Goal: Navigation & Orientation: Find specific page/section

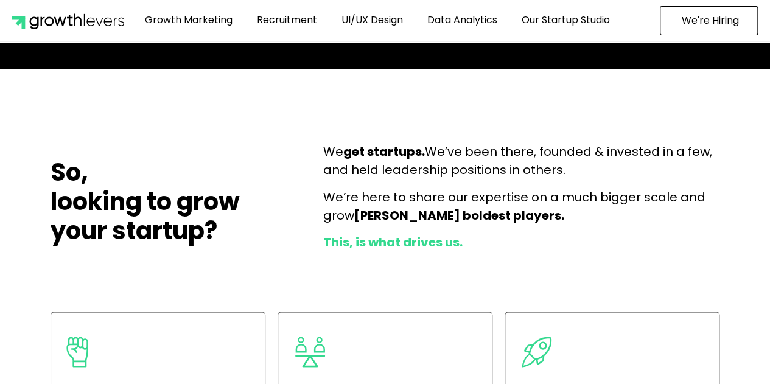
scroll to position [3347, 0]
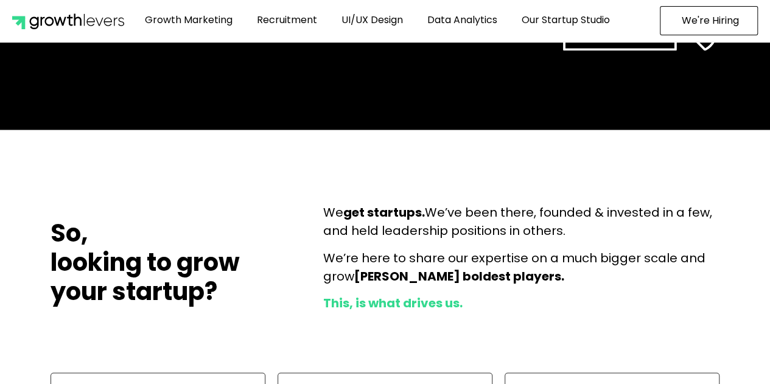
click at [719, 23] on span "We're Hiring" at bounding box center [710, 21] width 57 height 10
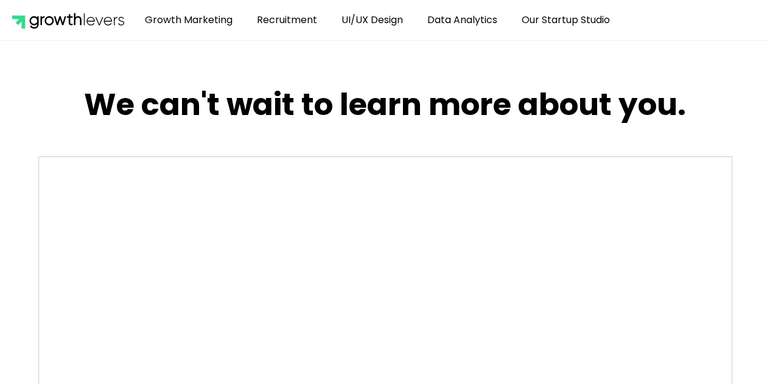
click at [80, 21] on img at bounding box center [68, 20] width 112 height 17
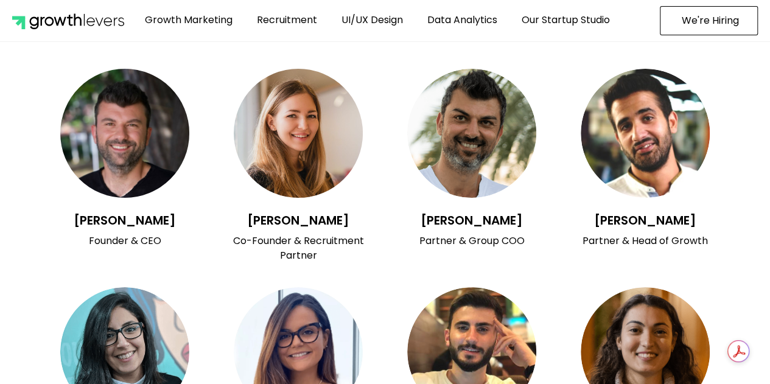
scroll to position [4436, 0]
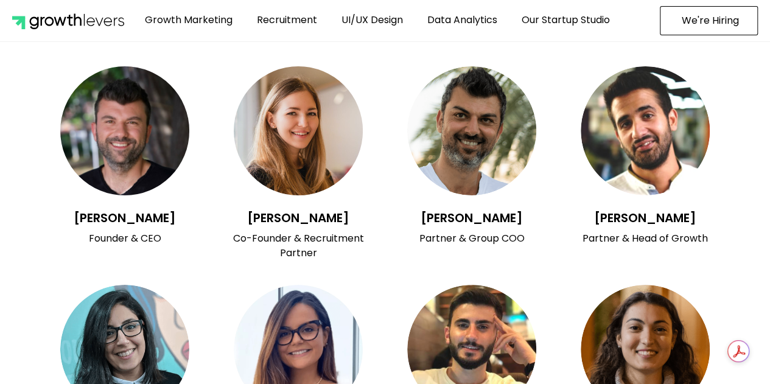
drag, startPoint x: 353, startPoint y: 199, endPoint x: 239, endPoint y: 199, distance: 114.4
click at [239, 211] on h3 "[PERSON_NAME]" at bounding box center [298, 218] width 161 height 15
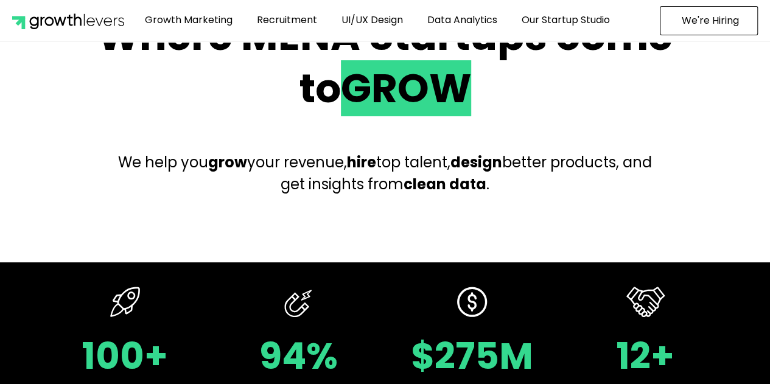
scroll to position [0, 0]
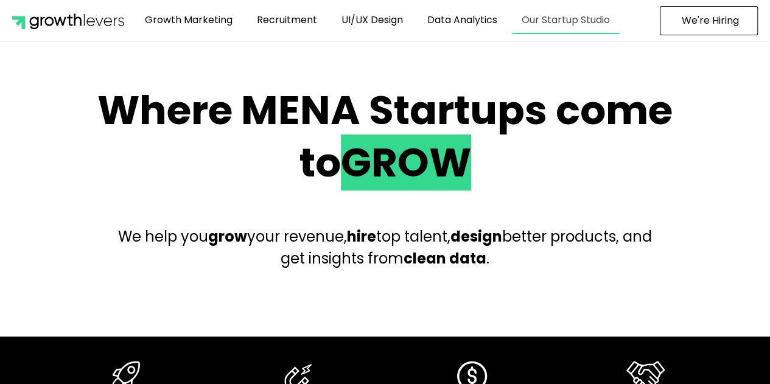
click at [585, 19] on link "Our Startup Studio" at bounding box center [565, 20] width 106 height 28
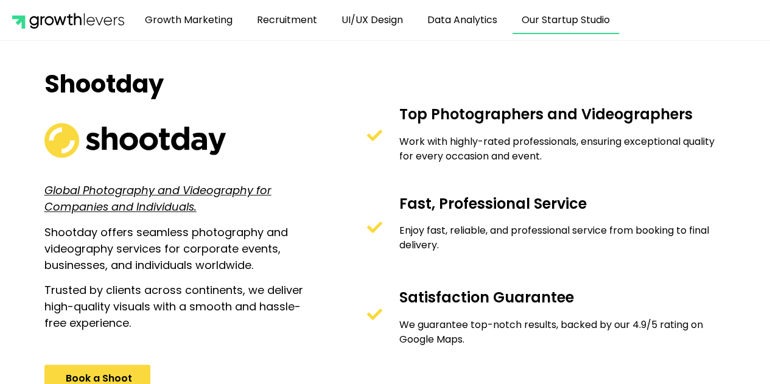
scroll to position [618, 0]
